Goal: Information Seeking & Learning: Find specific fact

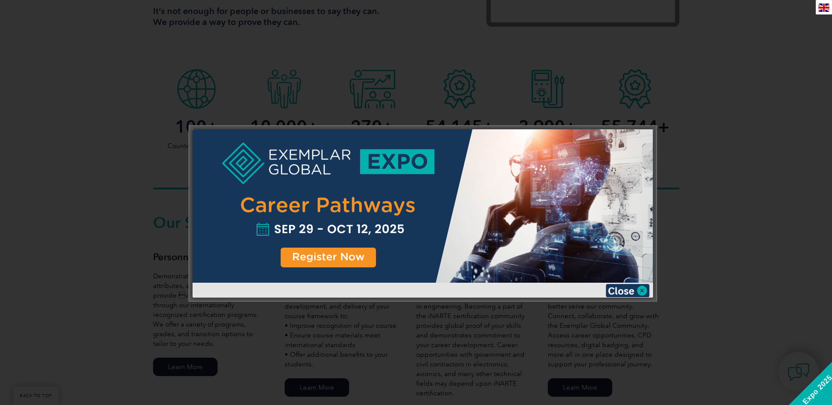
scroll to position [526, 0]
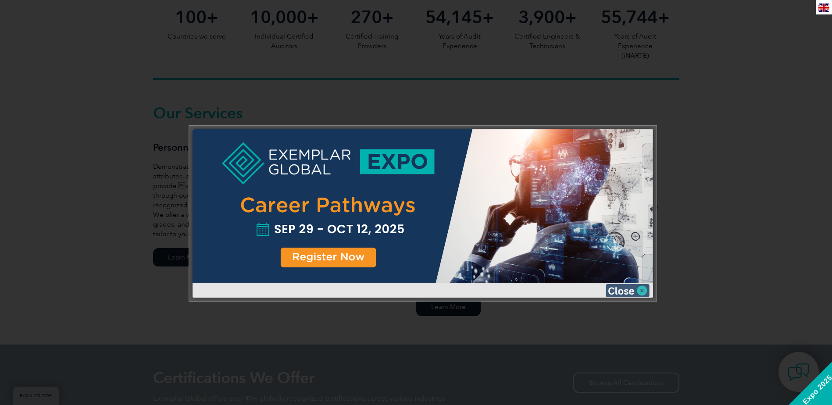
click at [633, 287] on img at bounding box center [628, 290] width 44 height 13
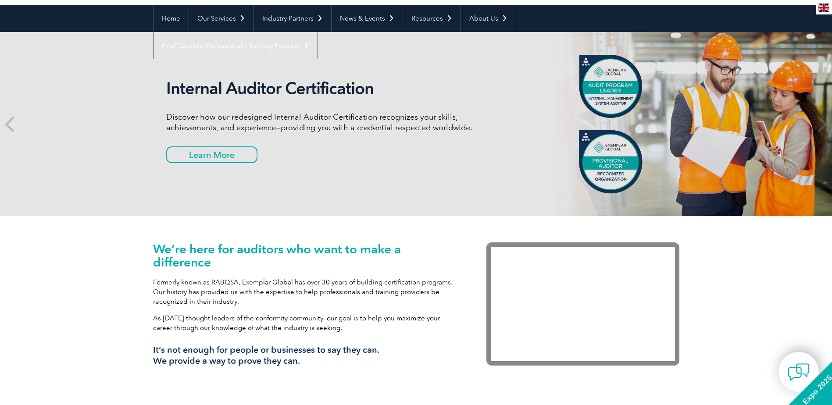
scroll to position [0, 0]
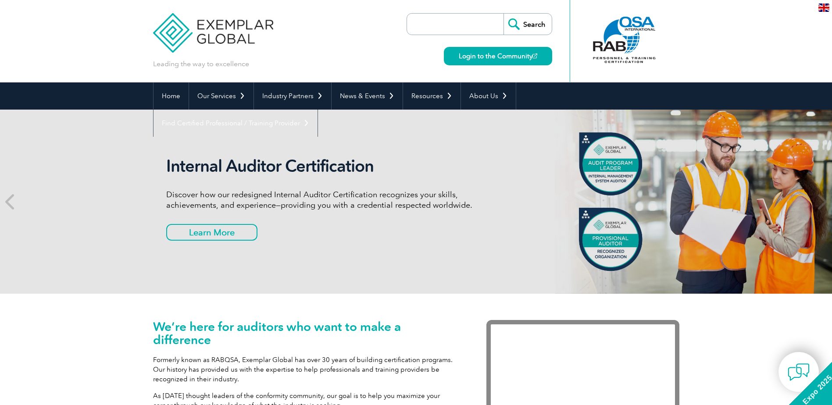
click at [466, 20] on input "search" at bounding box center [457, 24] width 92 height 21
type input "gclp"
click at [503, 14] on input "Search" at bounding box center [527, 24] width 48 height 21
